Goal: Find specific page/section

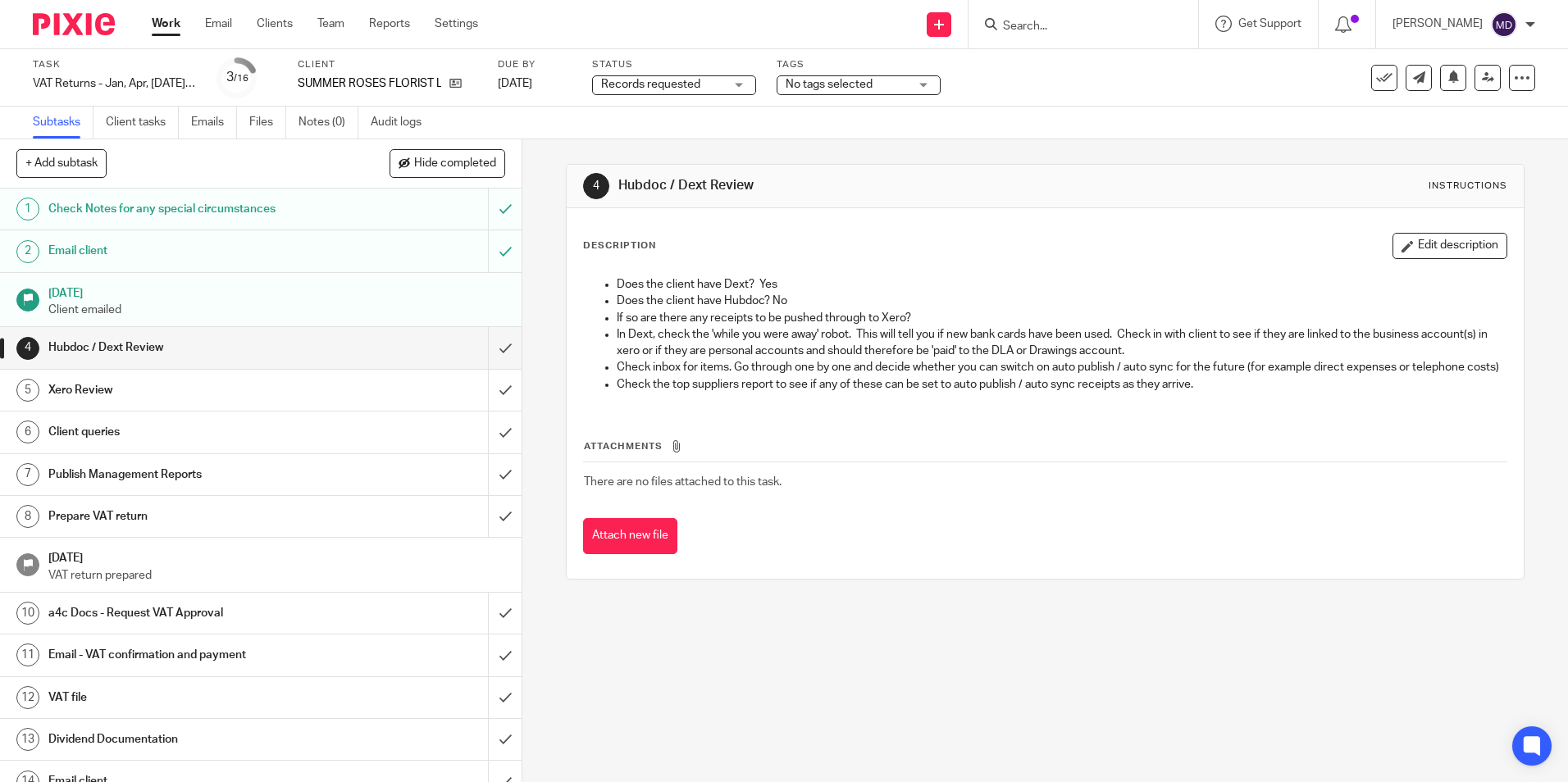
click at [707, 85] on span "Records requested" at bounding box center [663, 84] width 123 height 17
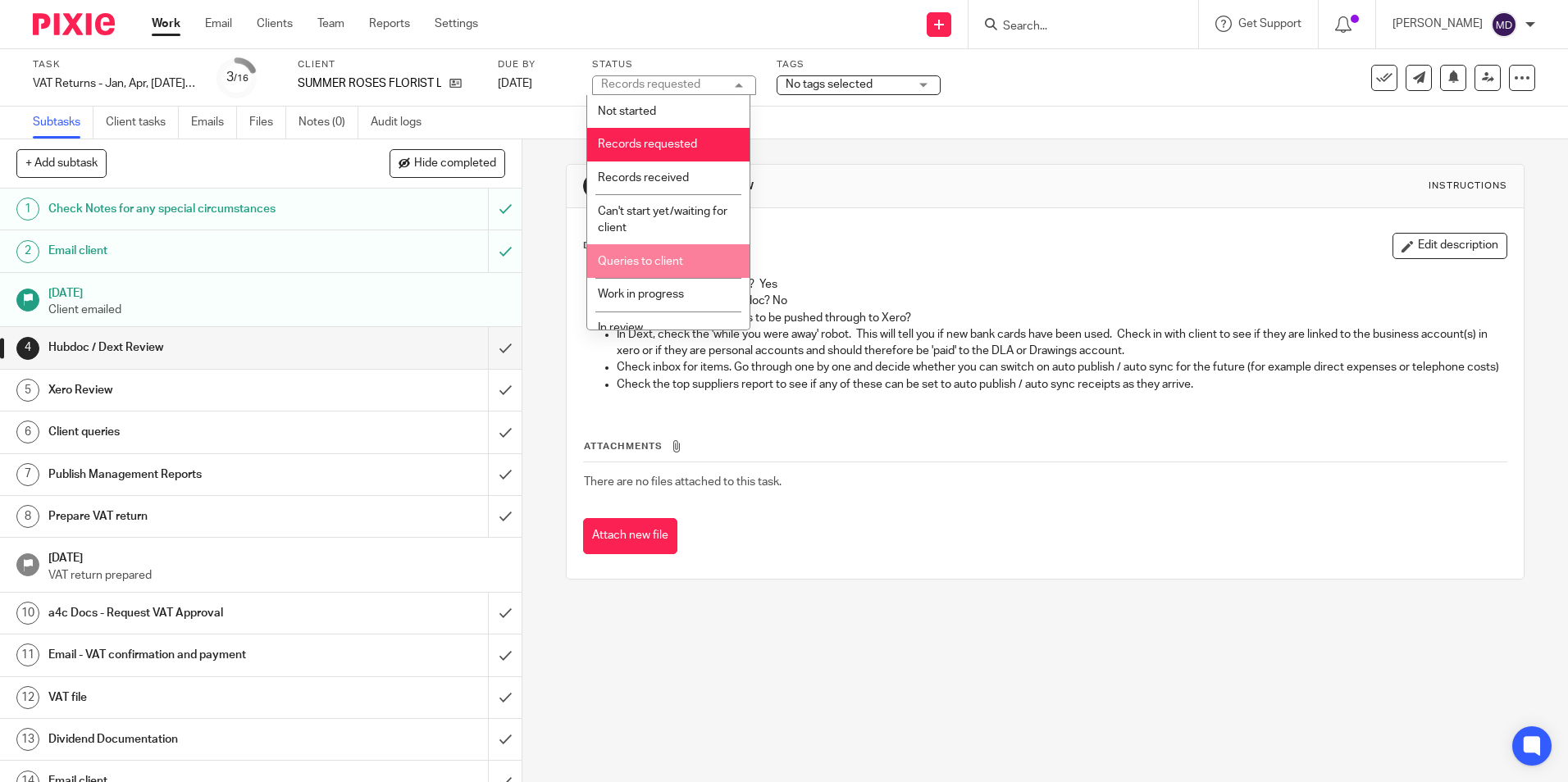
click at [682, 262] on li "Queries to client" at bounding box center [668, 261] width 162 height 34
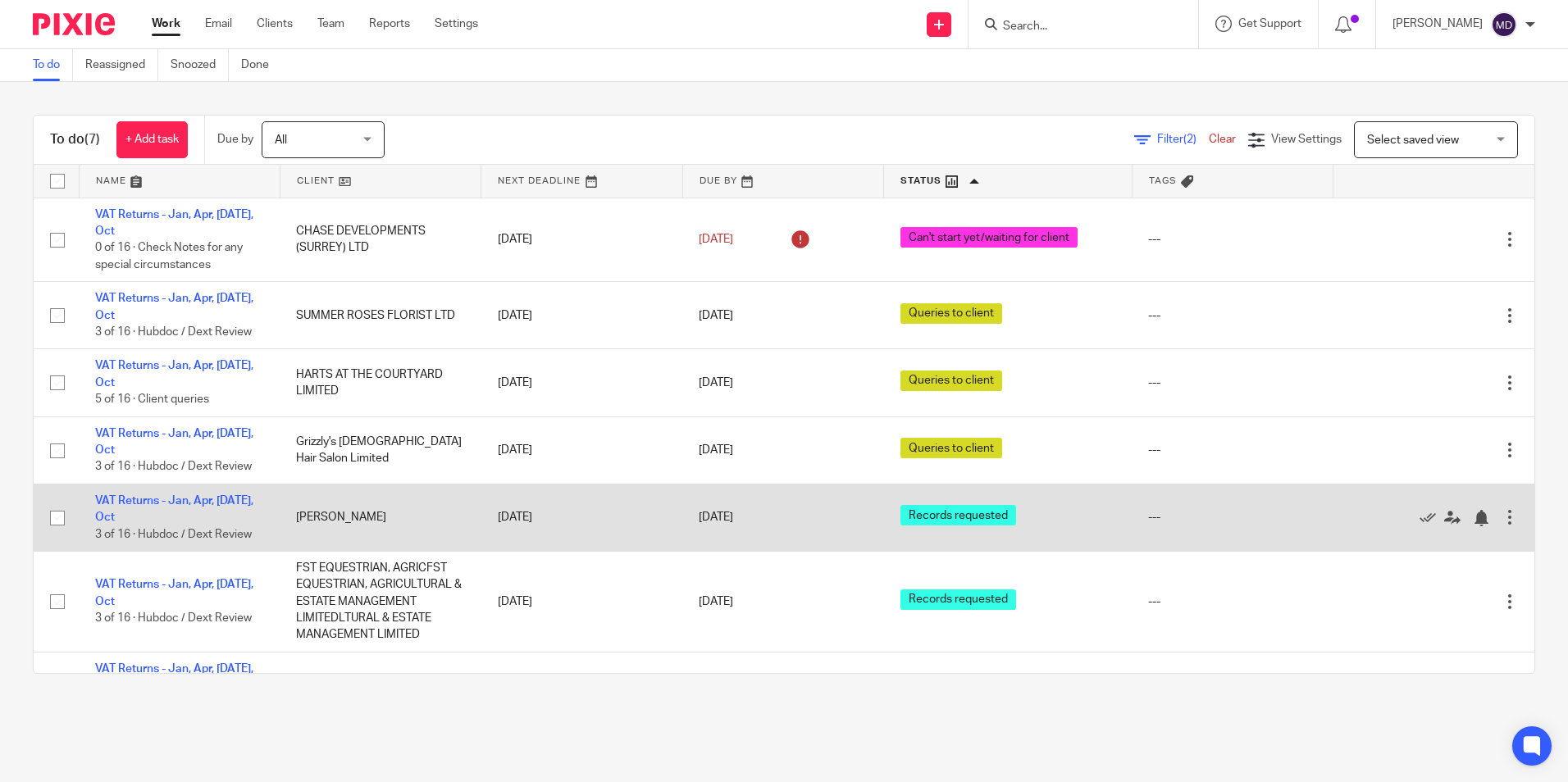
click at [861, 484] on td "[DATE]" at bounding box center [783, 518] width 201 height 68
